Goal: Task Accomplishment & Management: Use online tool/utility

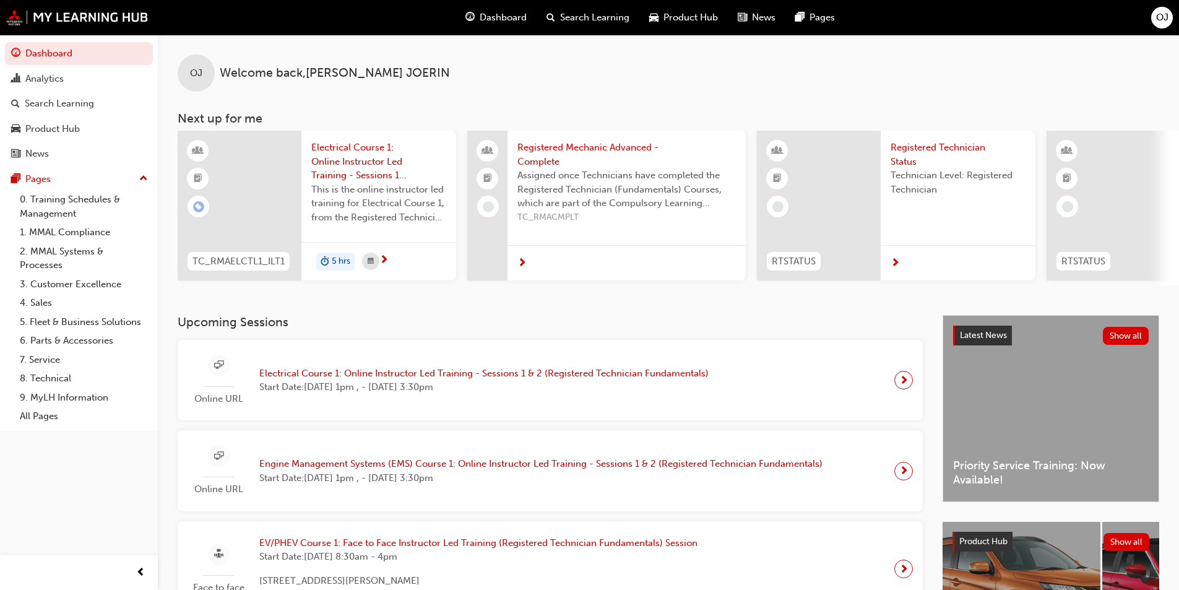
click at [592, 379] on span "Electrical Course 1: Online Instructor Led Training - Sessions 1 & 2 (Registere…" at bounding box center [483, 373] width 449 height 14
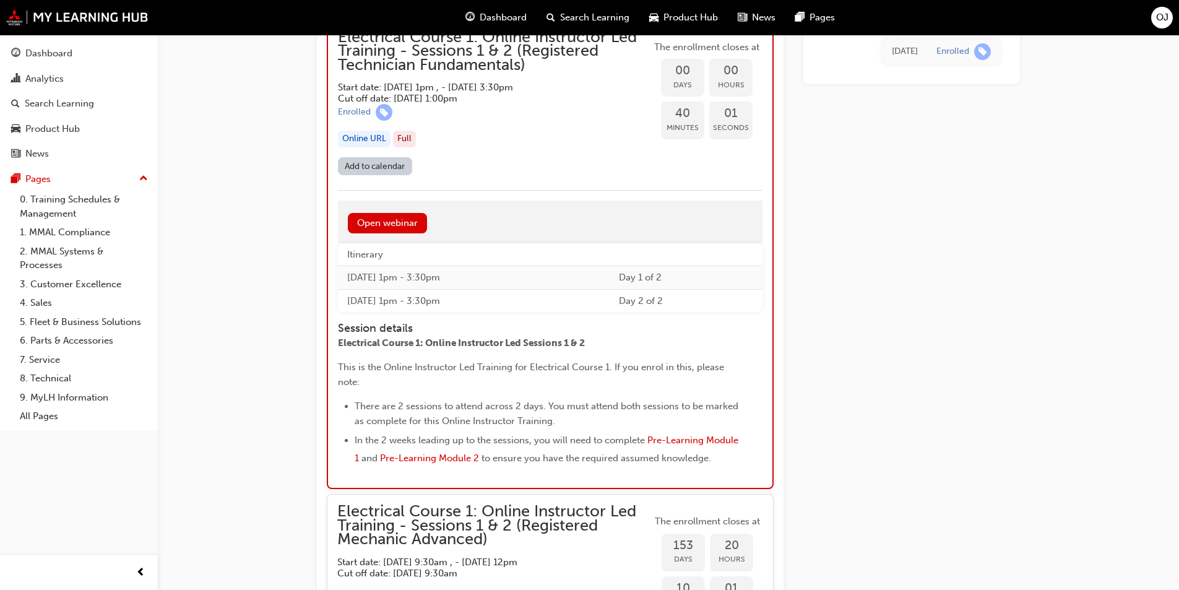
scroll to position [1206, 0]
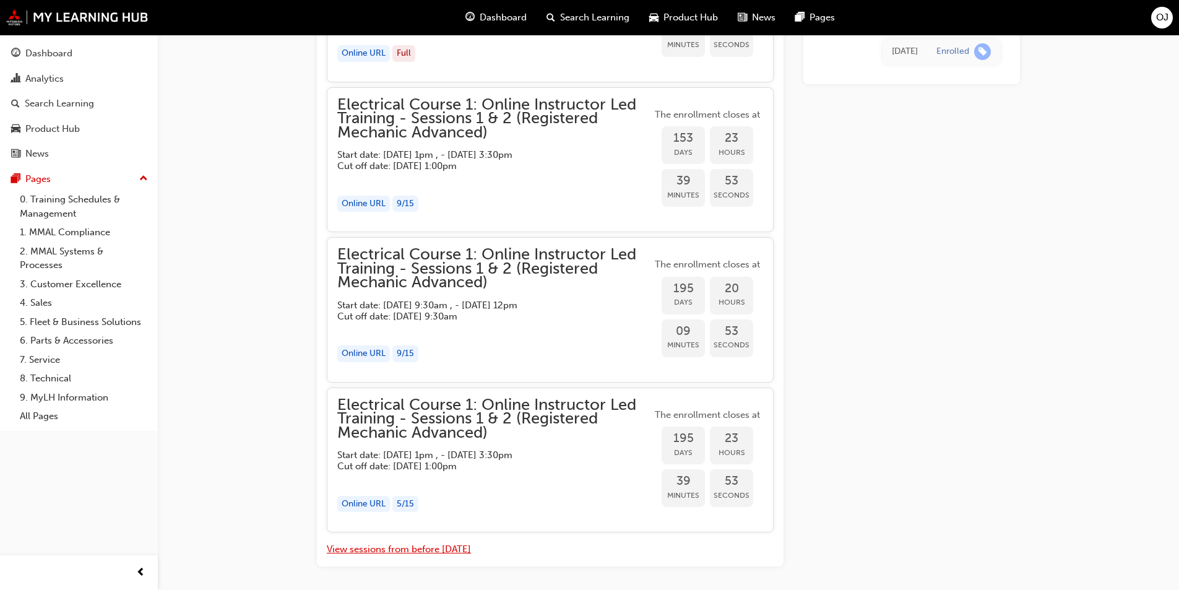
click at [428, 556] on button "View sessions from before [DATE]" at bounding box center [399, 549] width 144 height 14
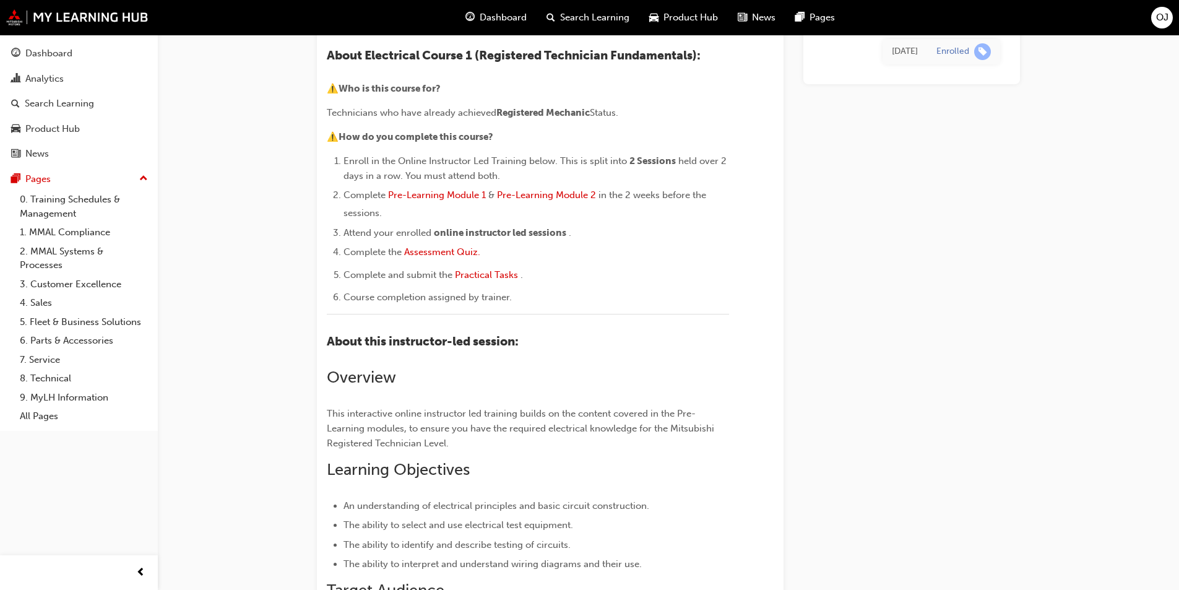
scroll to position [0, 0]
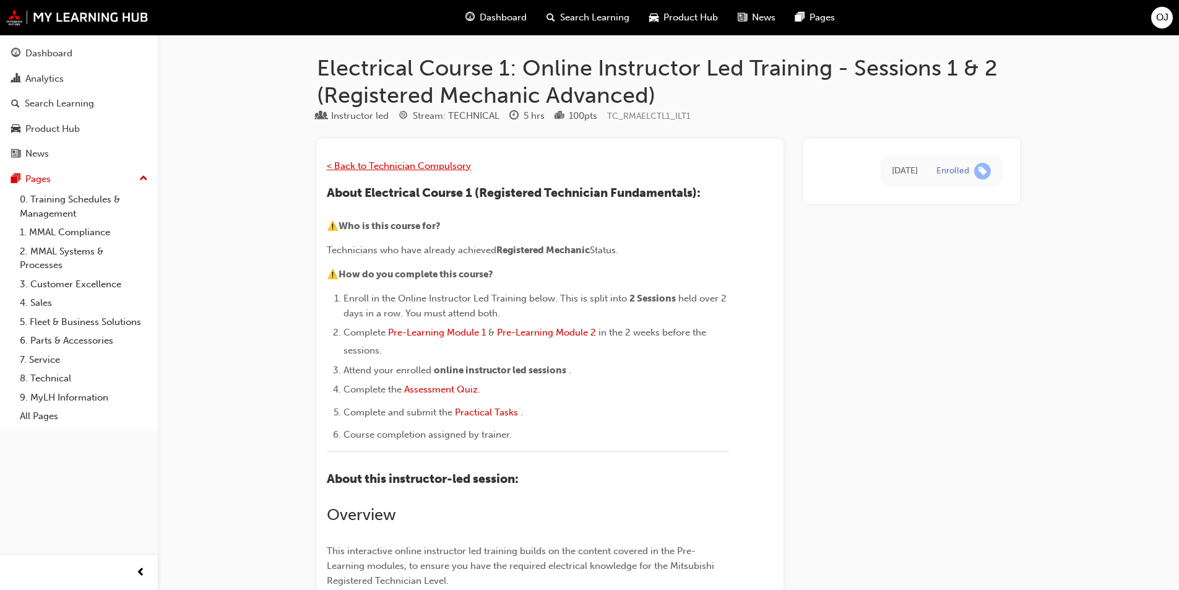
click at [439, 160] on span "< Back to Technician Compulsory" at bounding box center [399, 165] width 144 height 11
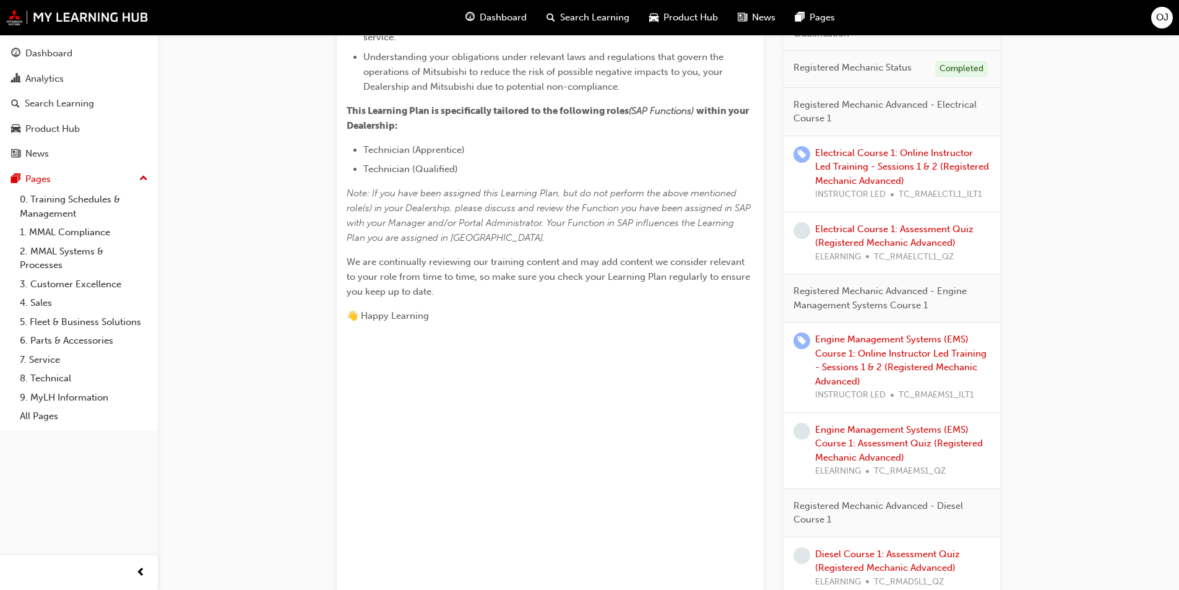
scroll to position [433, 0]
click at [883, 173] on link "Electrical Course 1: Online Instructor Led Training - Sessions 1 & 2 (Registere…" at bounding box center [902, 165] width 174 height 39
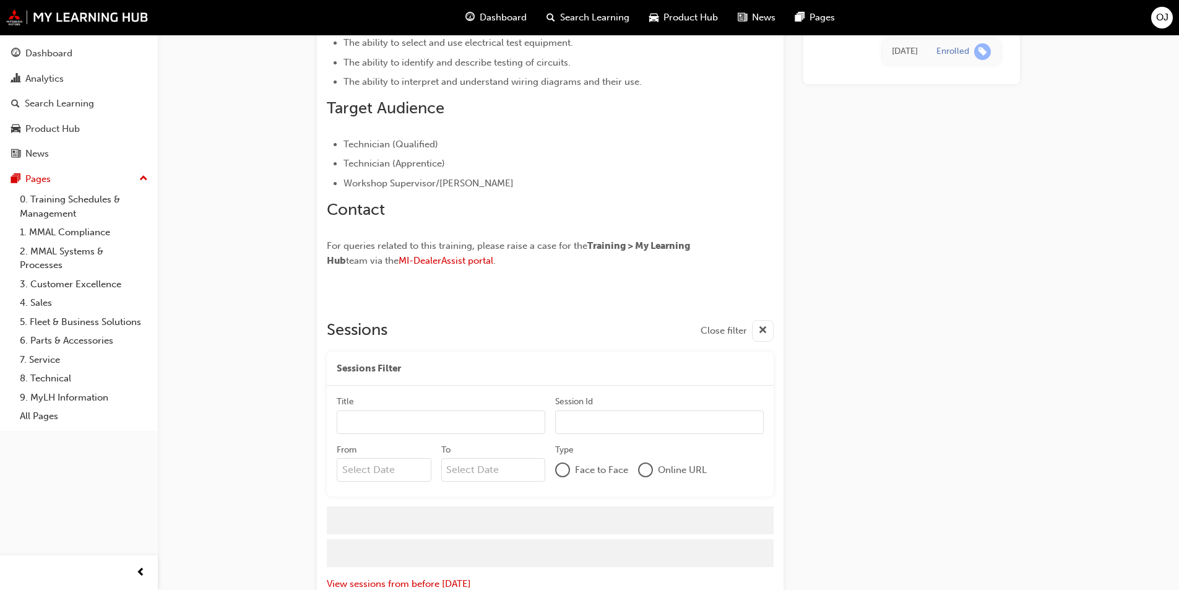
scroll to position [635, 0]
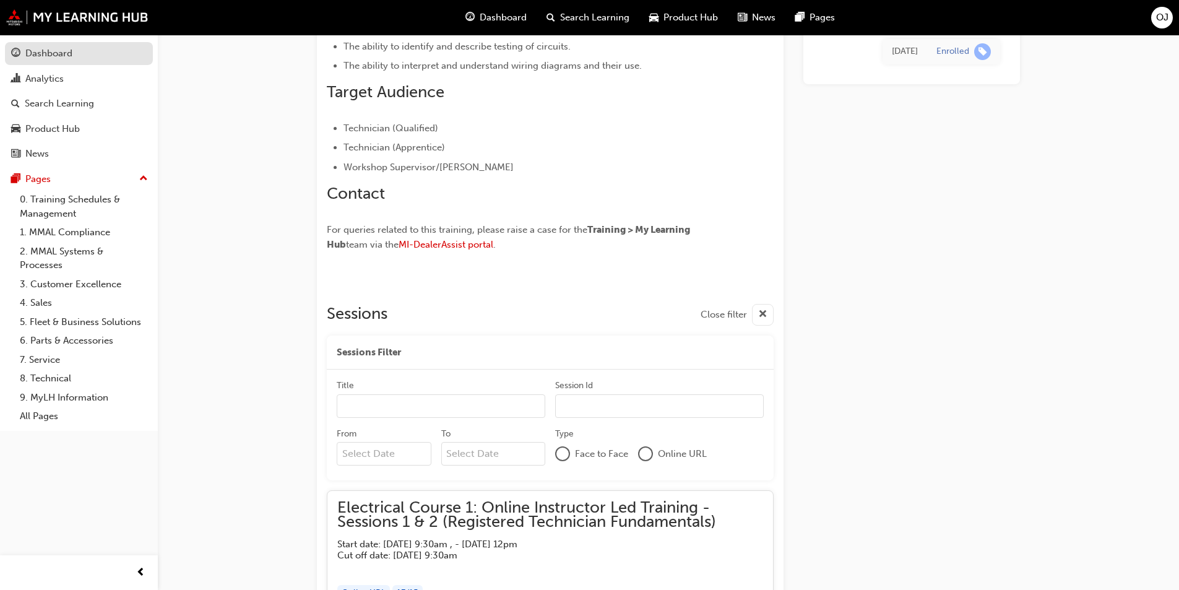
click at [87, 58] on div "Dashboard" at bounding box center [78, 53] width 135 height 15
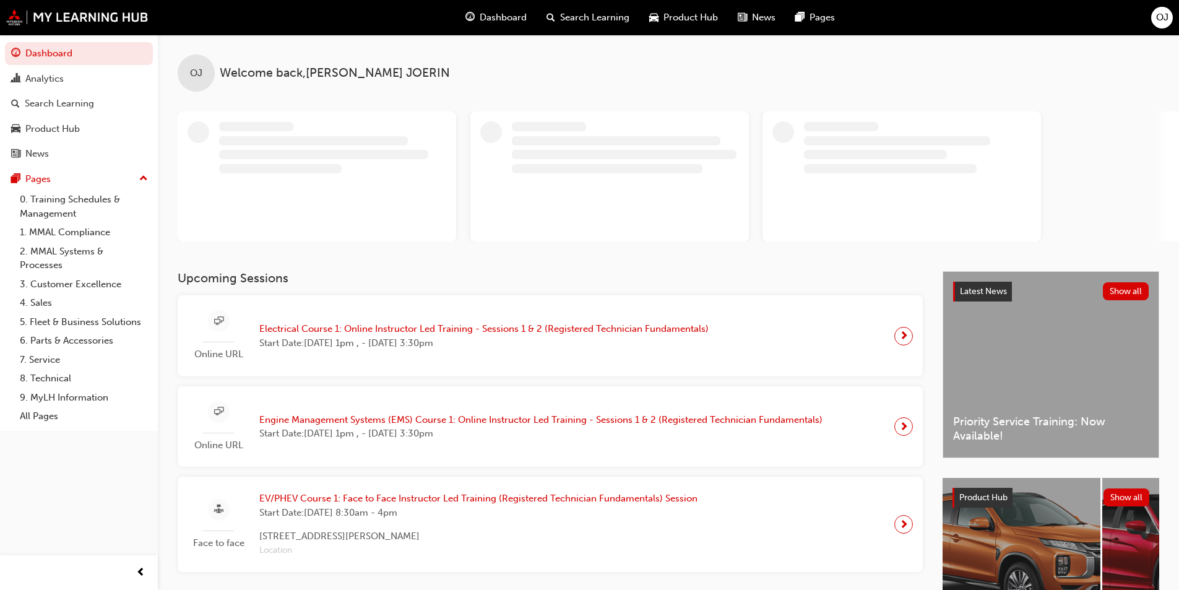
click at [612, 333] on span "Electrical Course 1: Online Instructor Led Training - Sessions 1 & 2 (Registere…" at bounding box center [483, 329] width 449 height 14
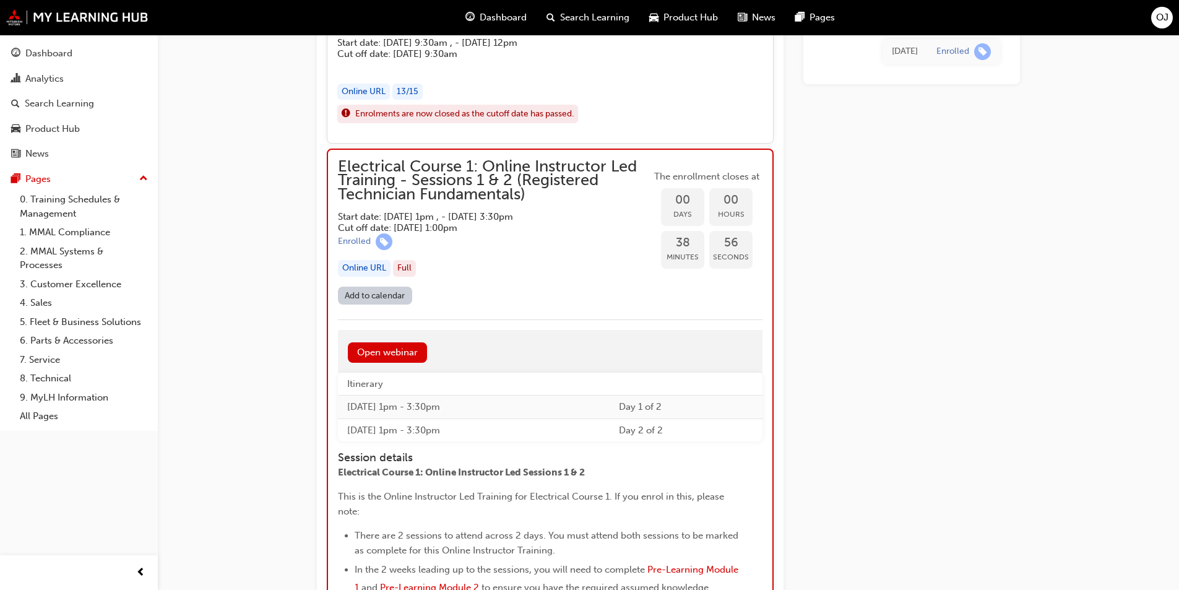
scroll to position [1125, 0]
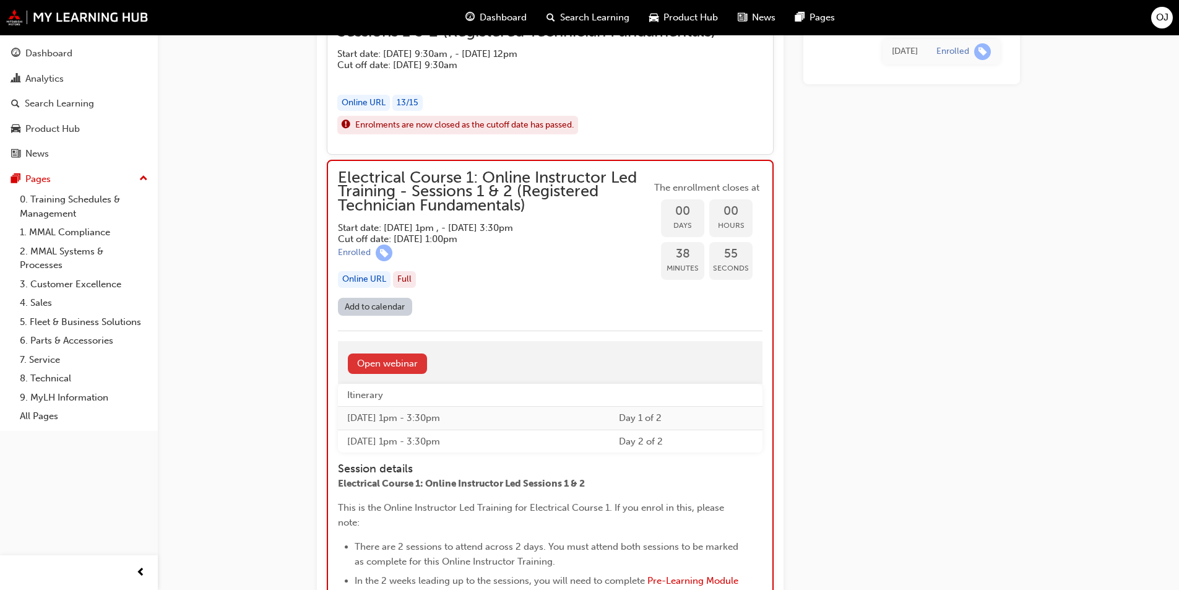
click at [385, 355] on link "Open webinar" at bounding box center [387, 363] width 79 height 20
